Goal: Information Seeking & Learning: Learn about a topic

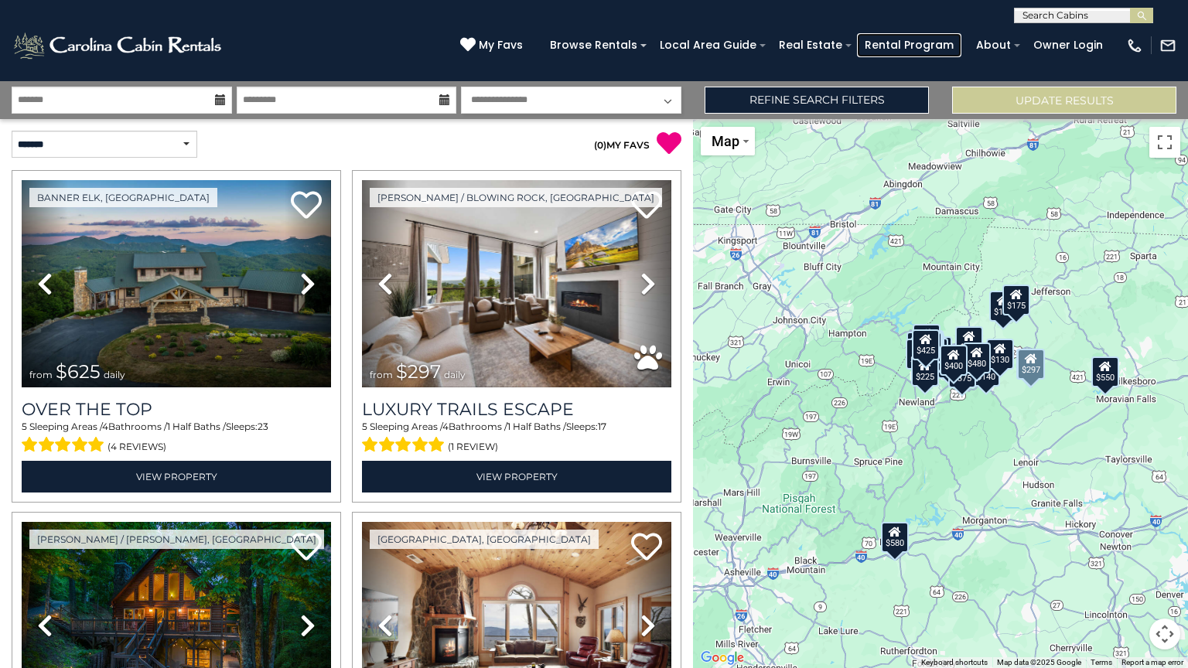
click at [916, 45] on link "Rental Program" at bounding box center [909, 45] width 104 height 24
